Goal: Task Accomplishment & Management: Manage account settings

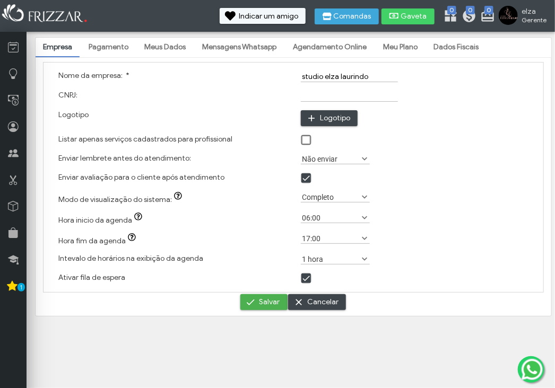
click at [236, 46] on link "Mensagens Whatsapp" at bounding box center [239, 47] width 89 height 18
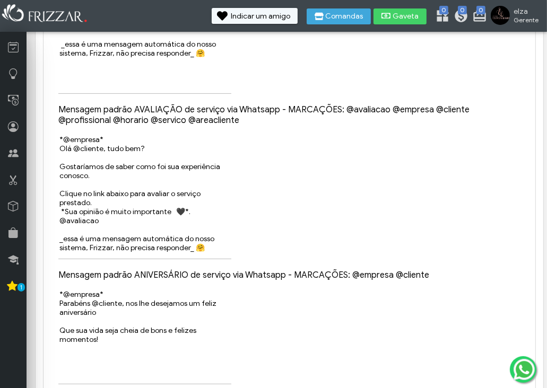
scroll to position [227, 0]
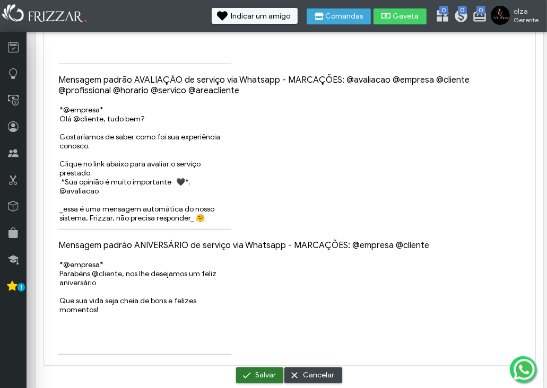
click at [268, 371] on span "Salvar" at bounding box center [265, 375] width 21 height 16
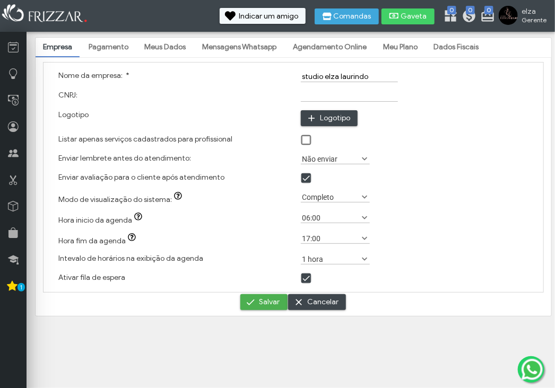
click at [314, 47] on link "Agendamento Online" at bounding box center [329, 47] width 89 height 18
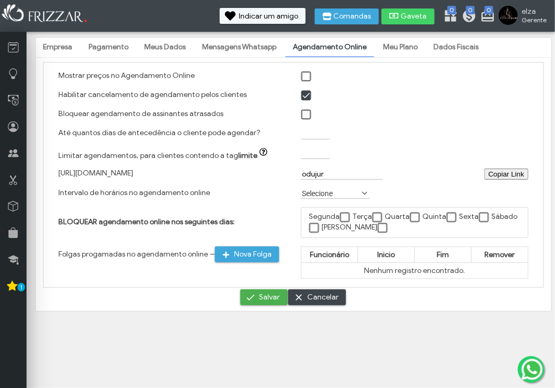
click at [319, 137] on input "Até quantos dias de antecedência o cliente pode agendar?" at bounding box center [315, 133] width 29 height 11
type input "1"
click at [363, 192] on span at bounding box center [364, 193] width 11 height 11
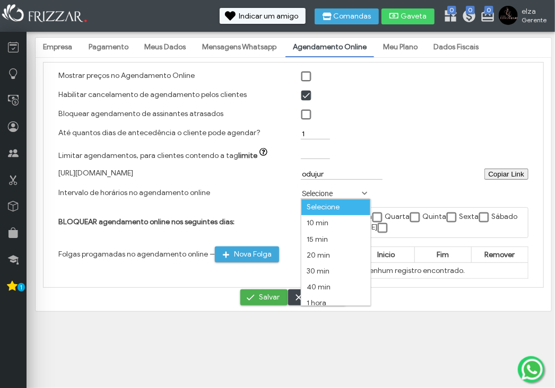
scroll to position [5, 45]
click at [324, 223] on li "10 min" at bounding box center [335, 223] width 69 height 16
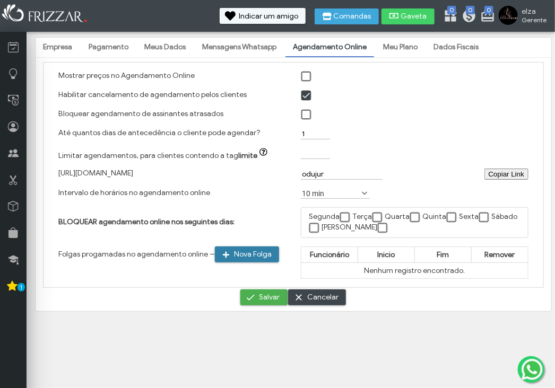
click at [264, 254] on span "Nova Folga" at bounding box center [253, 255] width 38 height 16
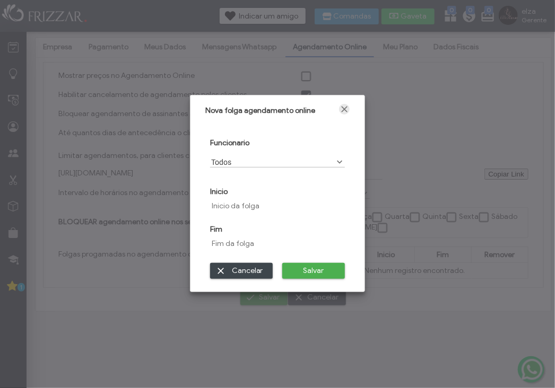
click at [345, 108] on span "Fechar" at bounding box center [344, 109] width 11 height 11
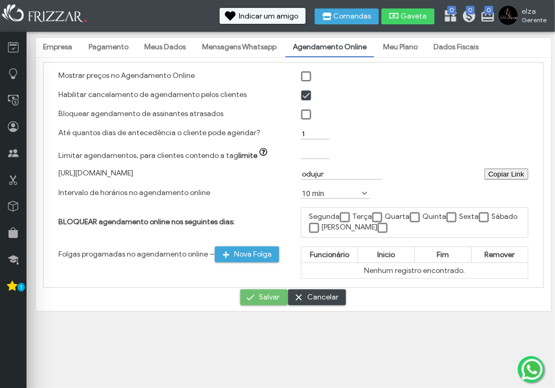
click at [261, 296] on span "Salvar" at bounding box center [269, 298] width 21 height 16
